Goal: Task Accomplishment & Management: Complete application form

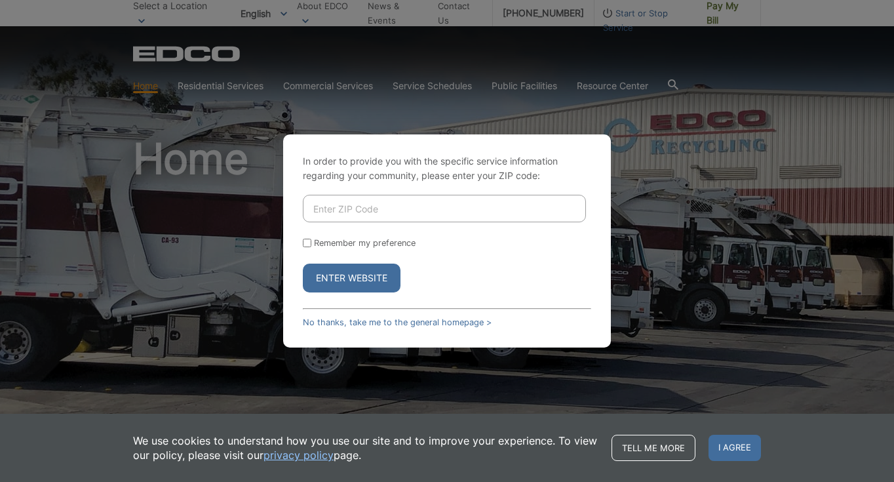
click at [473, 216] on input "Enter ZIP Code" at bounding box center [444, 209] width 283 height 28
type input "92019"
click at [361, 270] on button "Enter Website" at bounding box center [352, 278] width 98 height 29
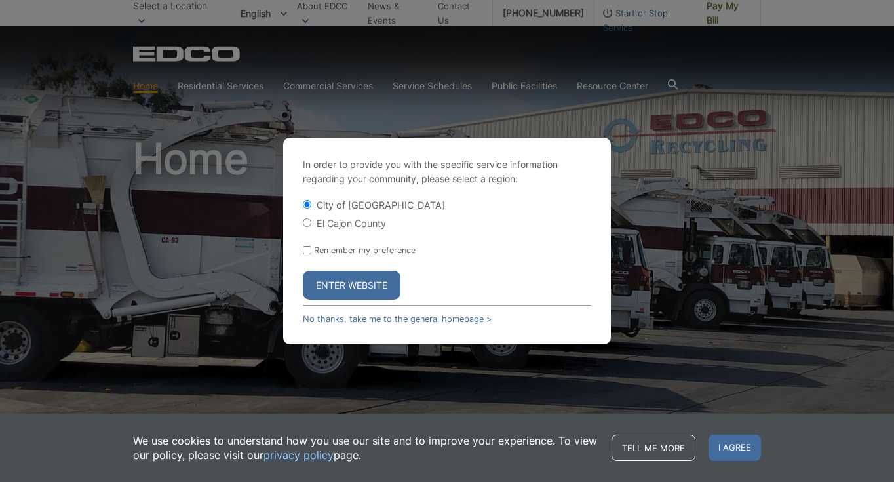
click at [322, 281] on button "Enter Website" at bounding box center [352, 285] width 98 height 29
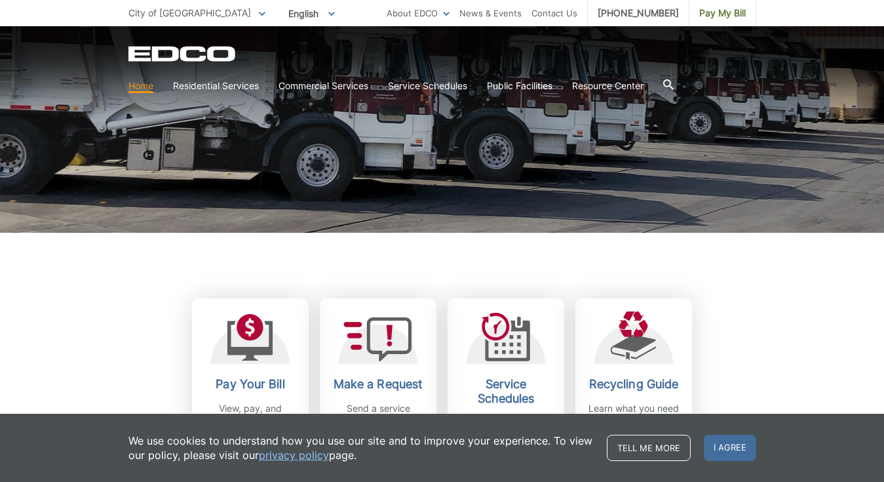
scroll to position [328, 0]
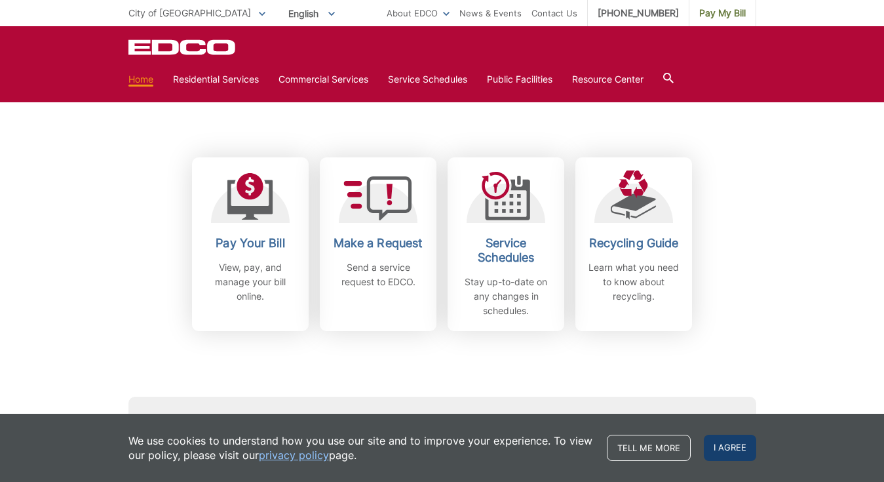
click at [724, 451] on span "I agree" at bounding box center [730, 448] width 52 height 26
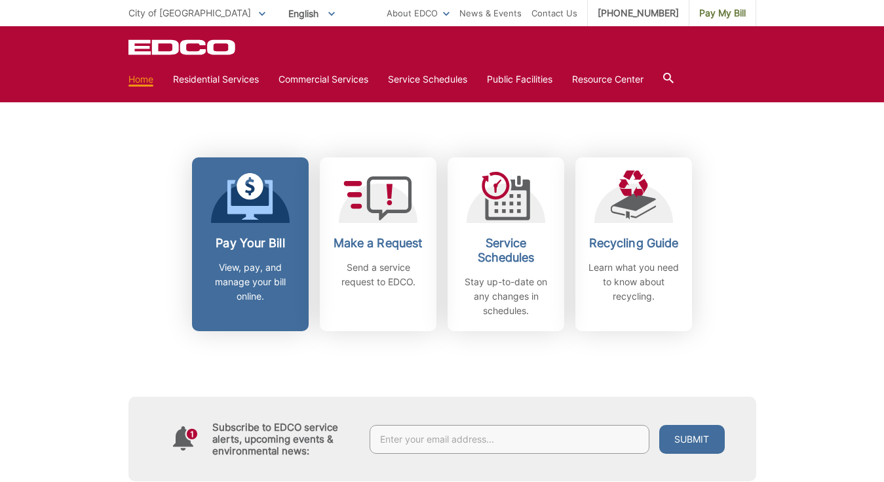
click at [242, 264] on p "View, pay, and manage your bill online." at bounding box center [250, 281] width 97 height 43
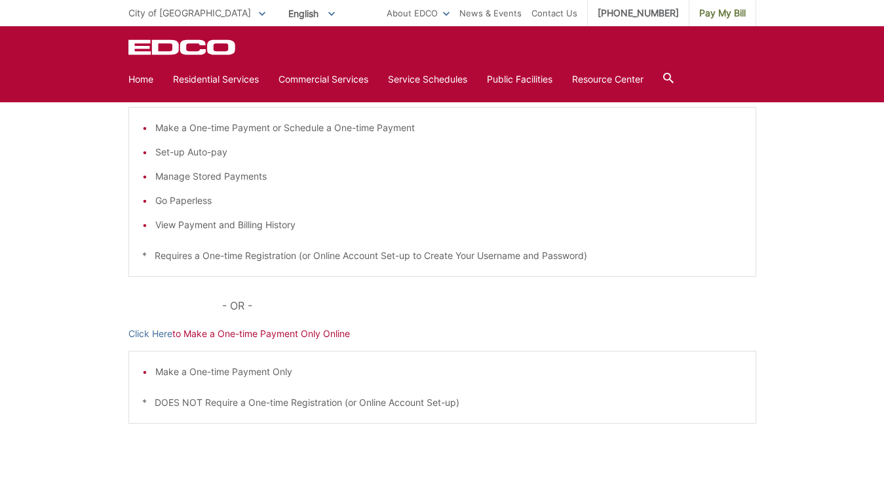
scroll to position [66, 0]
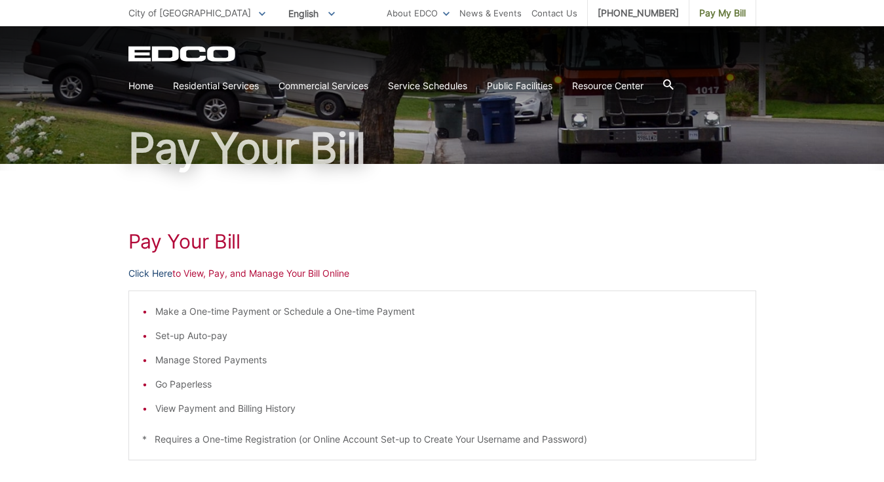
click at [166, 273] on link "Click Here" at bounding box center [150, 273] width 44 height 14
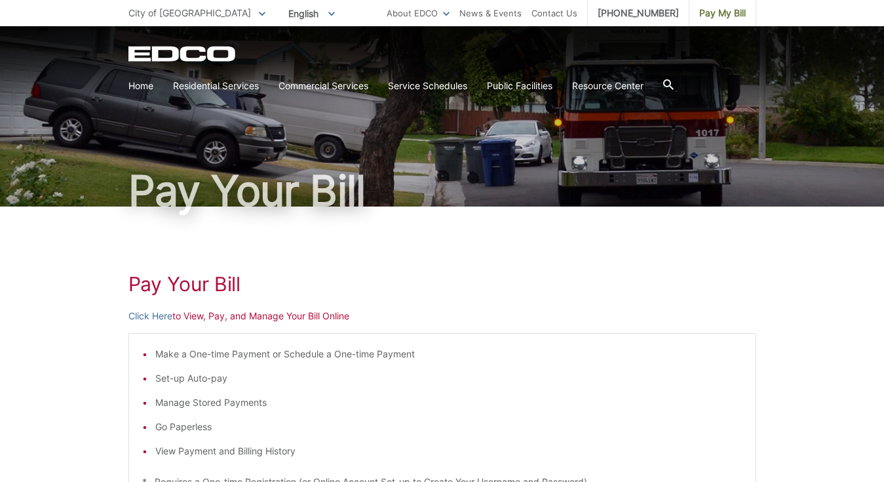
scroll to position [0, 0]
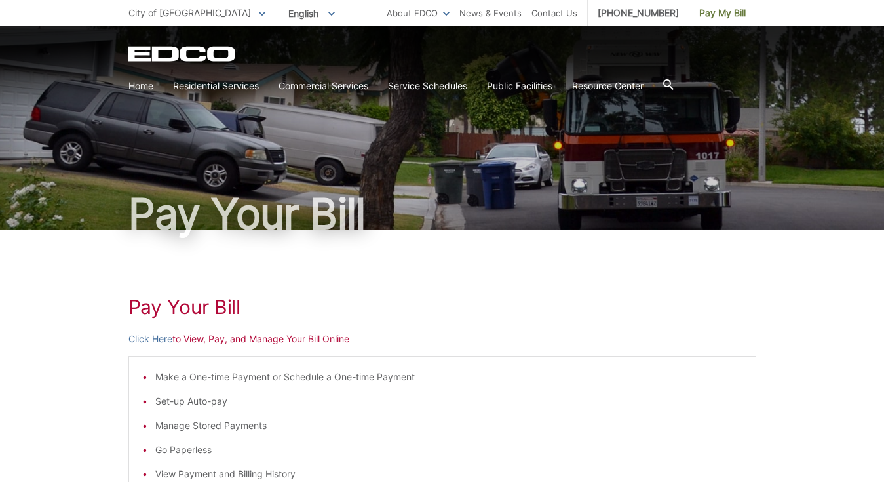
click at [178, 50] on icon "EDCD logo. Return to the homepage." at bounding box center [182, 54] width 108 height 15
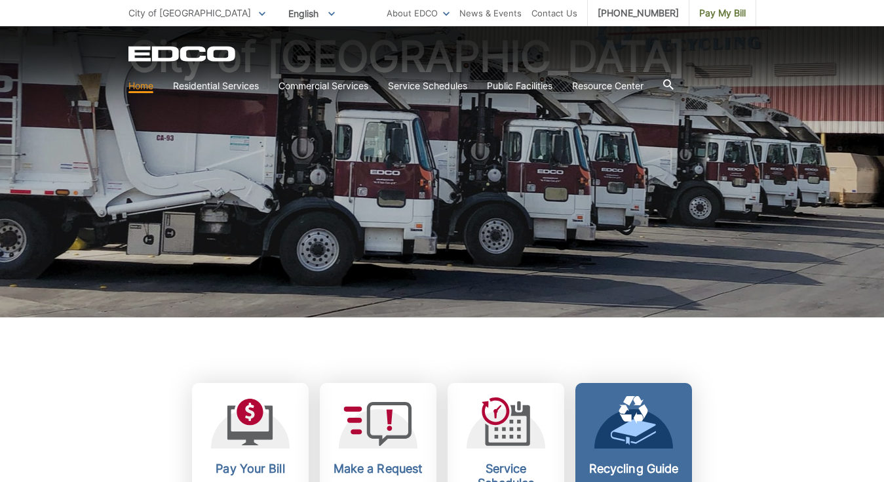
scroll to position [328, 0]
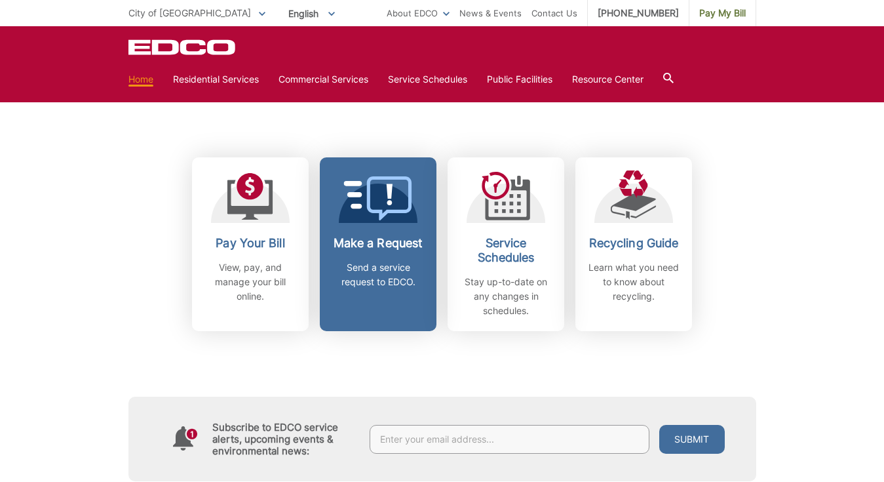
click at [374, 224] on link "Make a Request Send a service request to EDCO." at bounding box center [378, 244] width 117 height 174
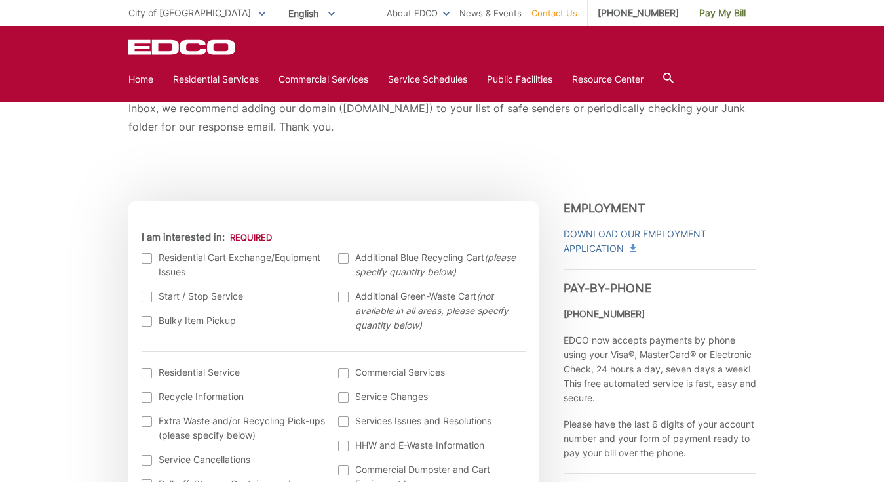
scroll to position [262, 0]
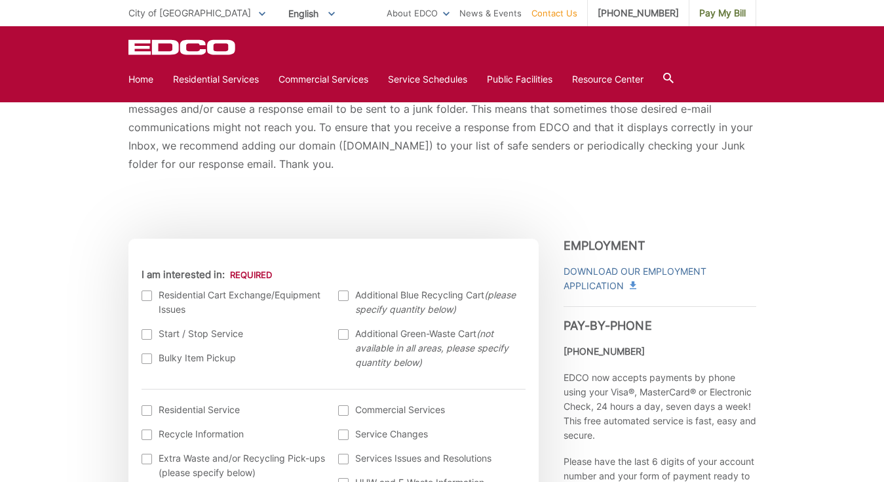
click at [424, 303] on span "Additional Blue Recycling Cart (please specify quantity below)" at bounding box center [438, 302] width 167 height 29
click at [0, 0] on input "Additional Blue Recycling Cart (please specify quantity below)" at bounding box center [0, 0] width 0 height 0
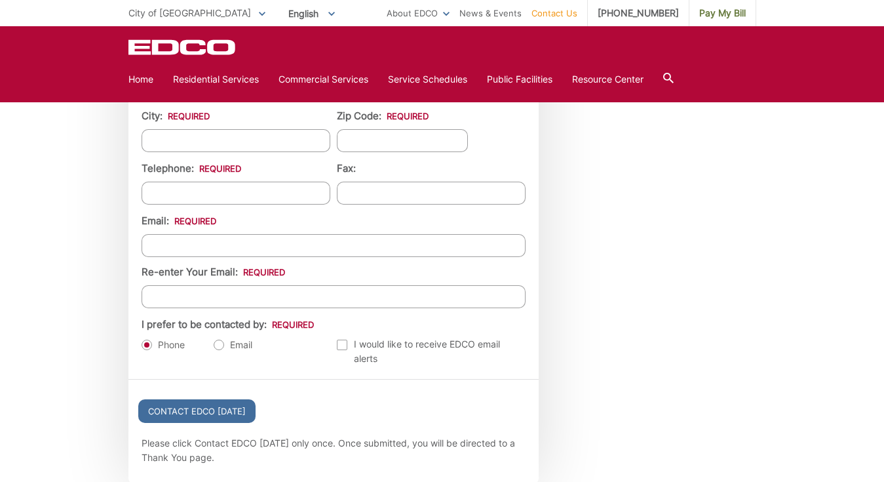
scroll to position [1145, 0]
